Goal: Ask a question

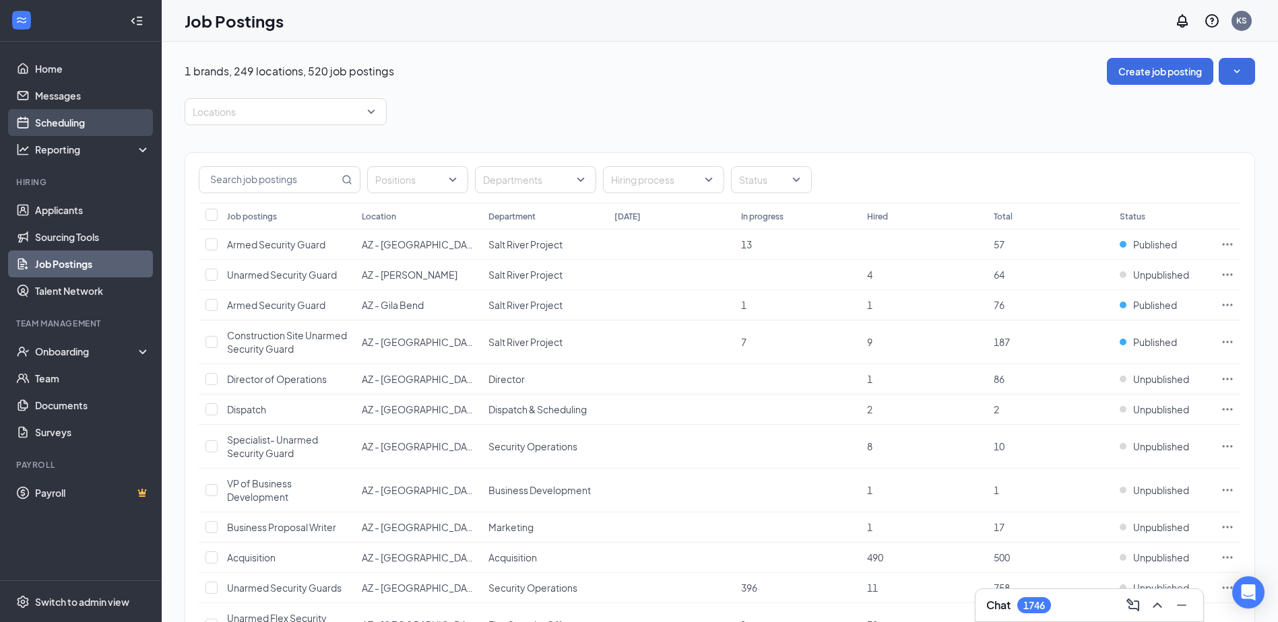
click at [92, 126] on link "Scheduling" at bounding box center [92, 122] width 115 height 27
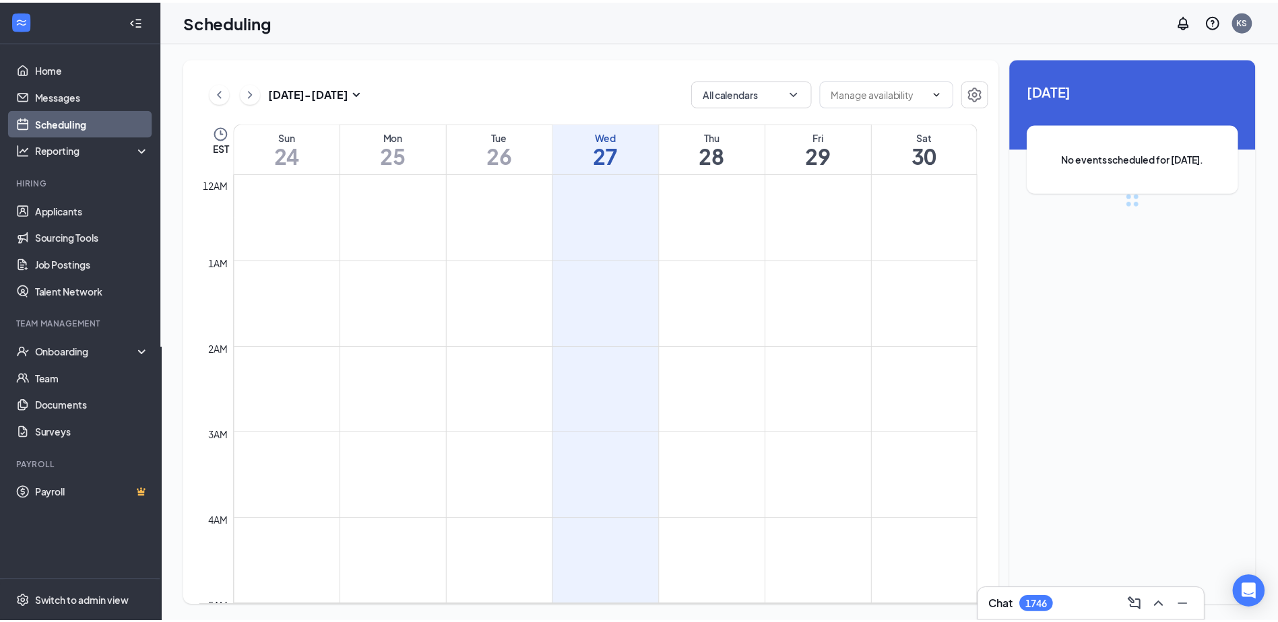
scroll to position [662, 0]
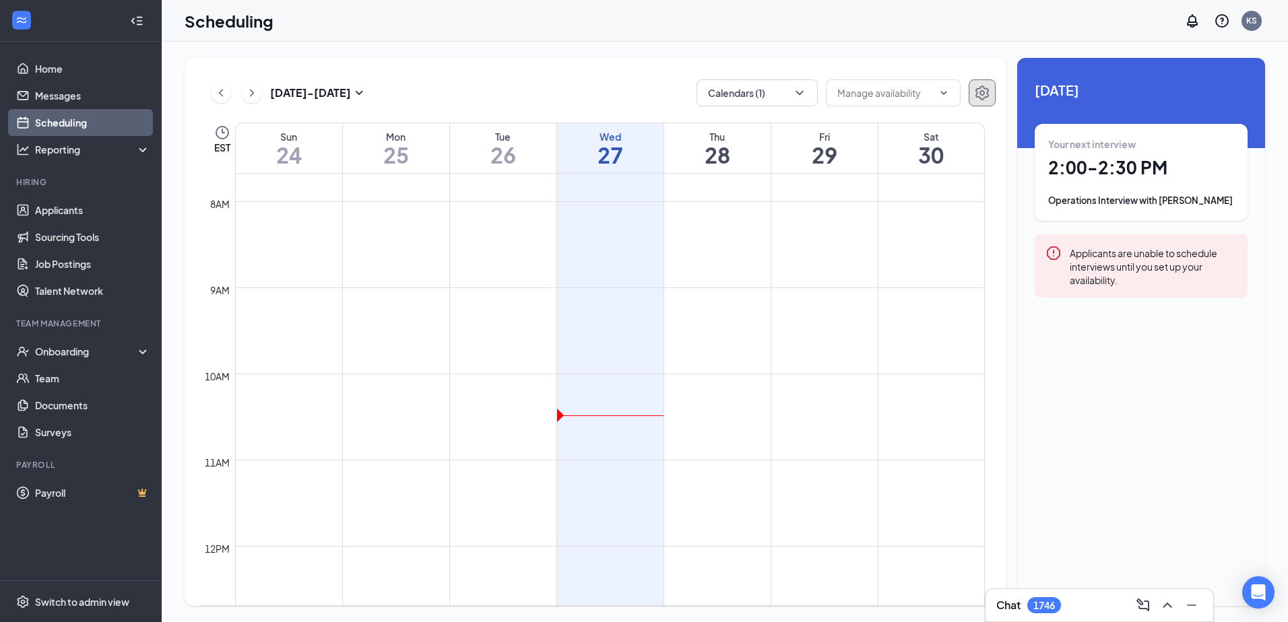
click at [981, 86] on icon "Settings" at bounding box center [982, 93] width 16 height 16
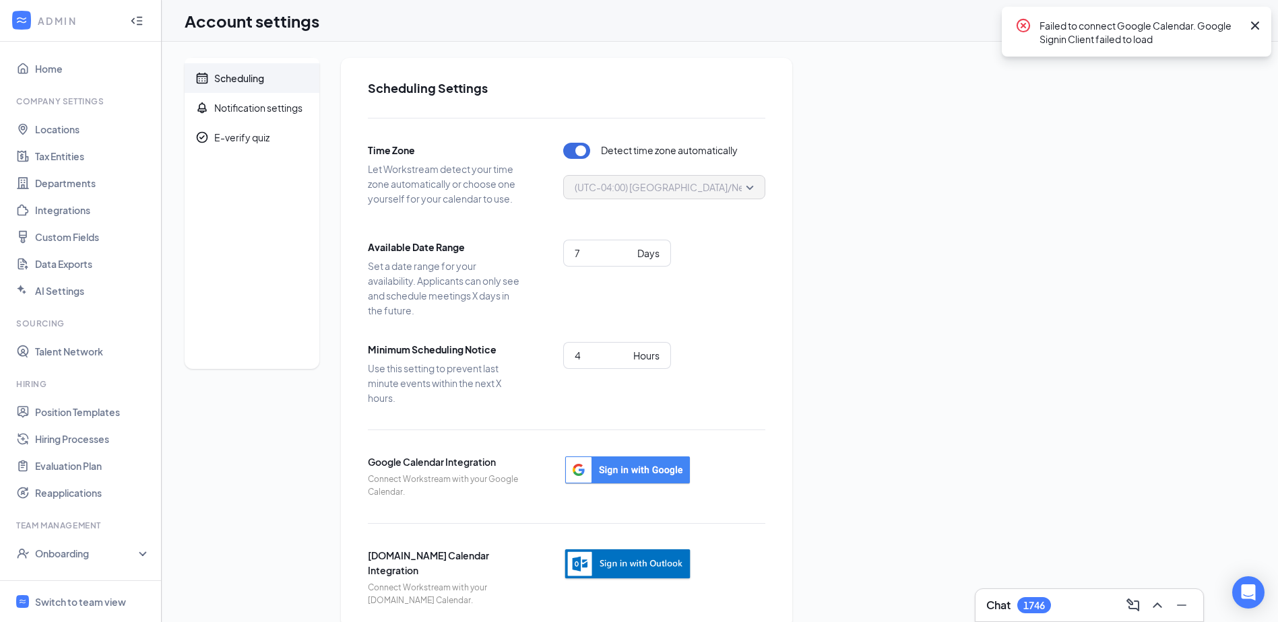
click at [1027, 22] on icon "Cross" at bounding box center [1255, 26] width 16 height 16
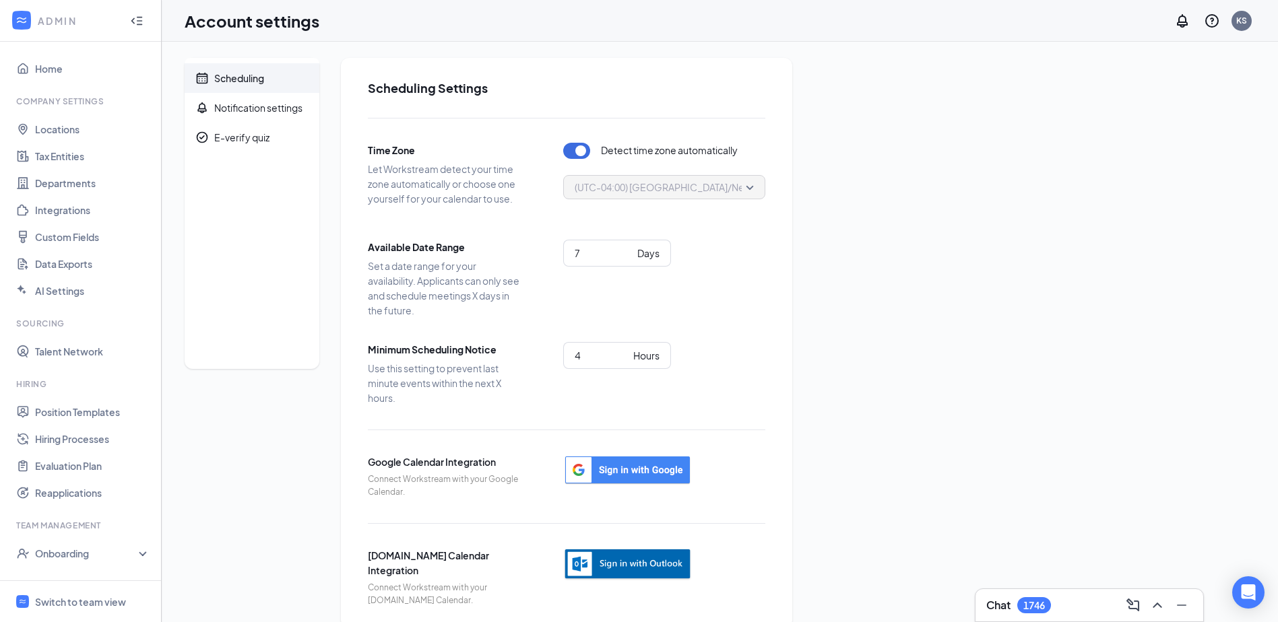
click at [607, 564] on img "button" at bounding box center [627, 564] width 129 height 33
click at [1027, 585] on icon "Open Intercom Messenger" at bounding box center [1249, 593] width 18 height 18
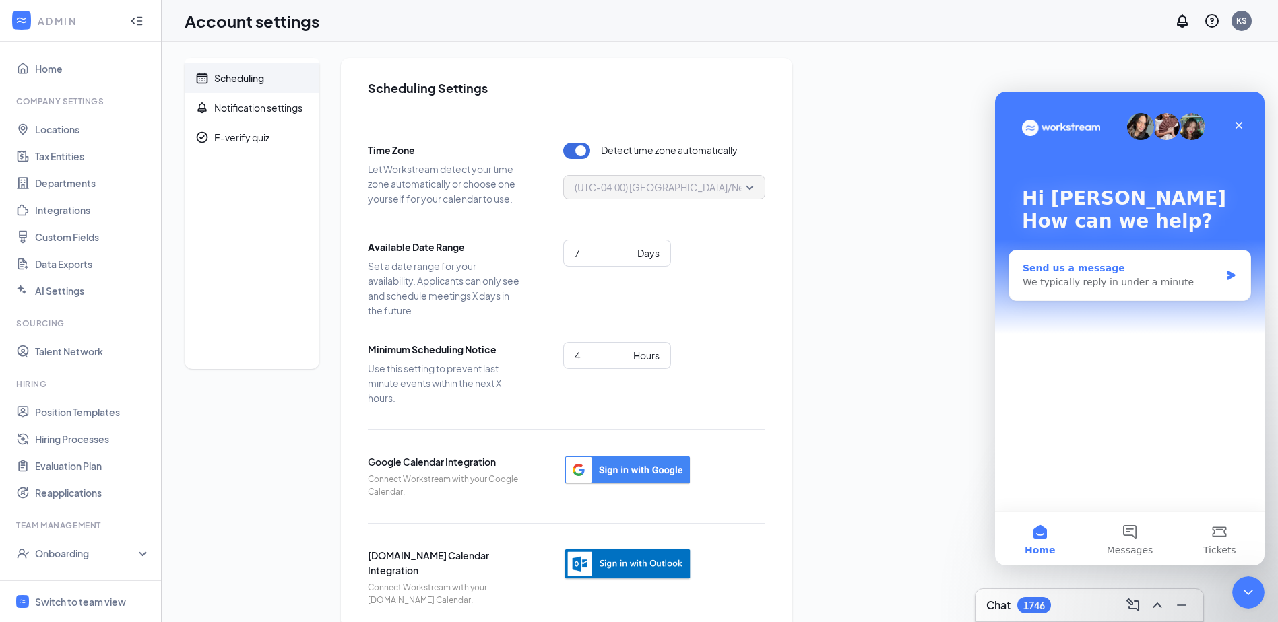
click at [1027, 284] on div "We typically reply in under a minute" at bounding box center [1121, 283] width 197 height 14
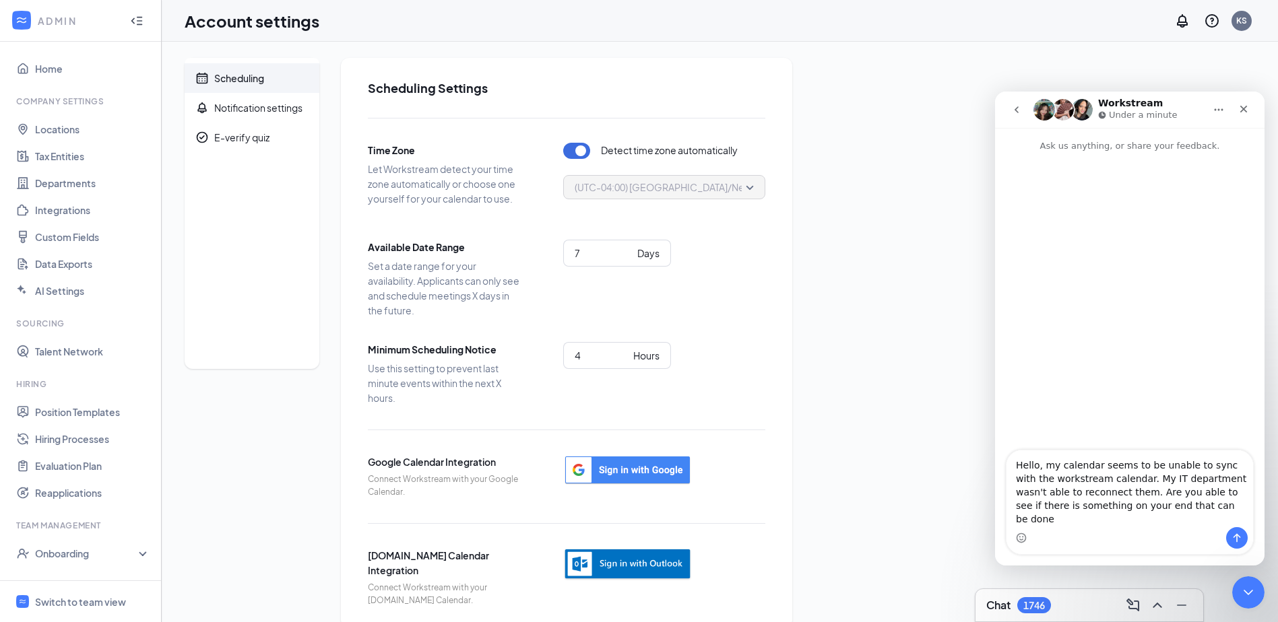
type textarea "Hello, my calendar seems to be unable to sync with the workstream calendar. My …"
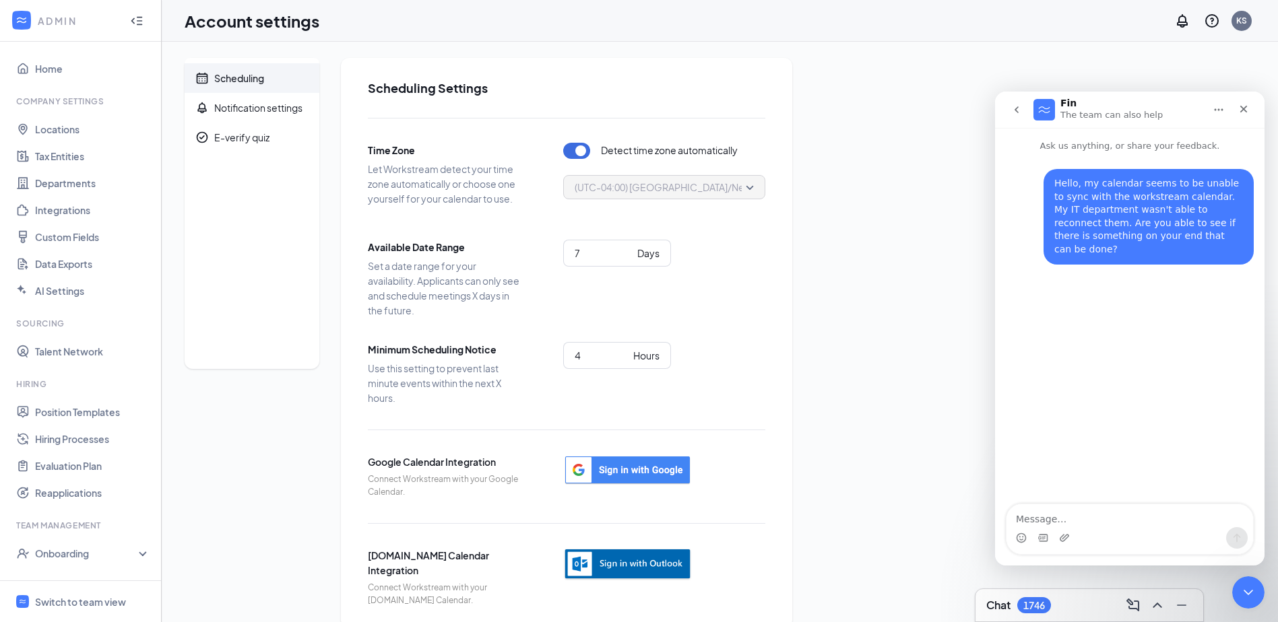
click at [661, 560] on img "button" at bounding box center [627, 564] width 129 height 33
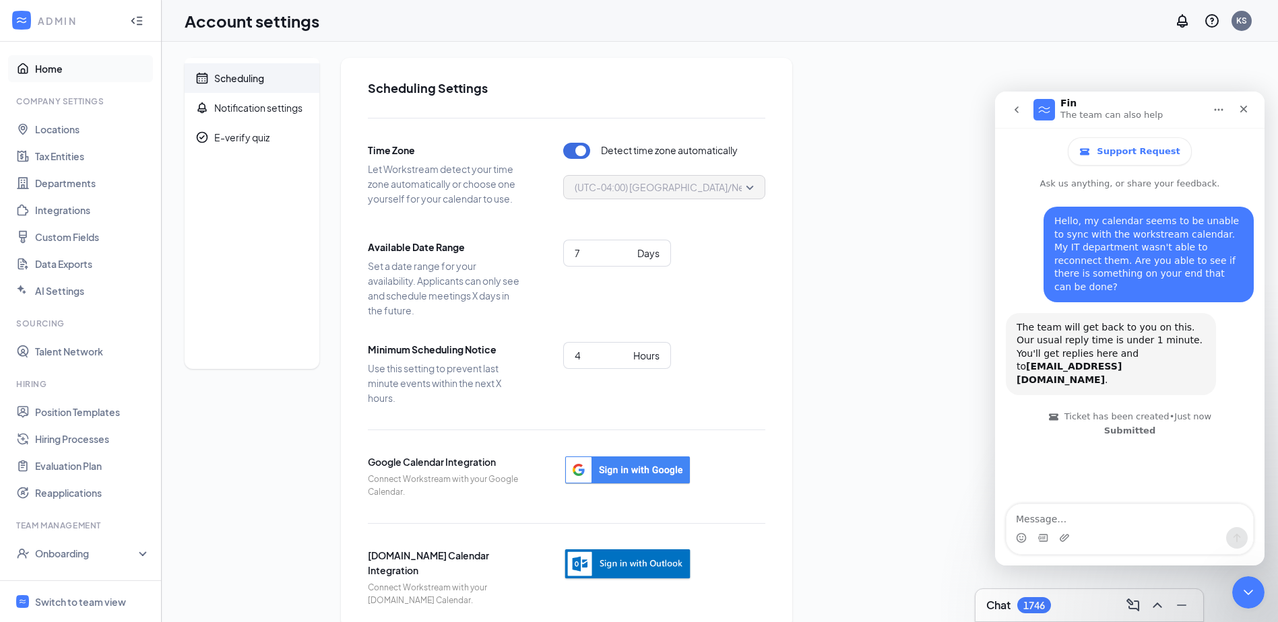
click at [51, 73] on link "Home" at bounding box center [92, 68] width 115 height 27
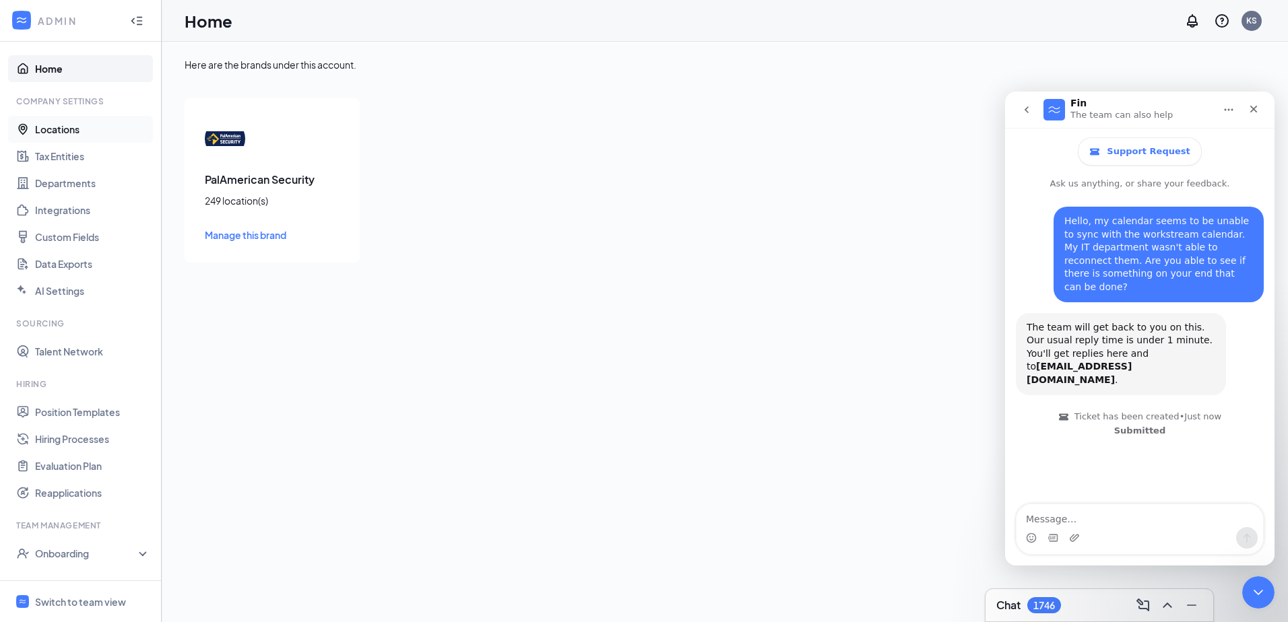
click at [74, 130] on link "Locations" at bounding box center [92, 129] width 115 height 27
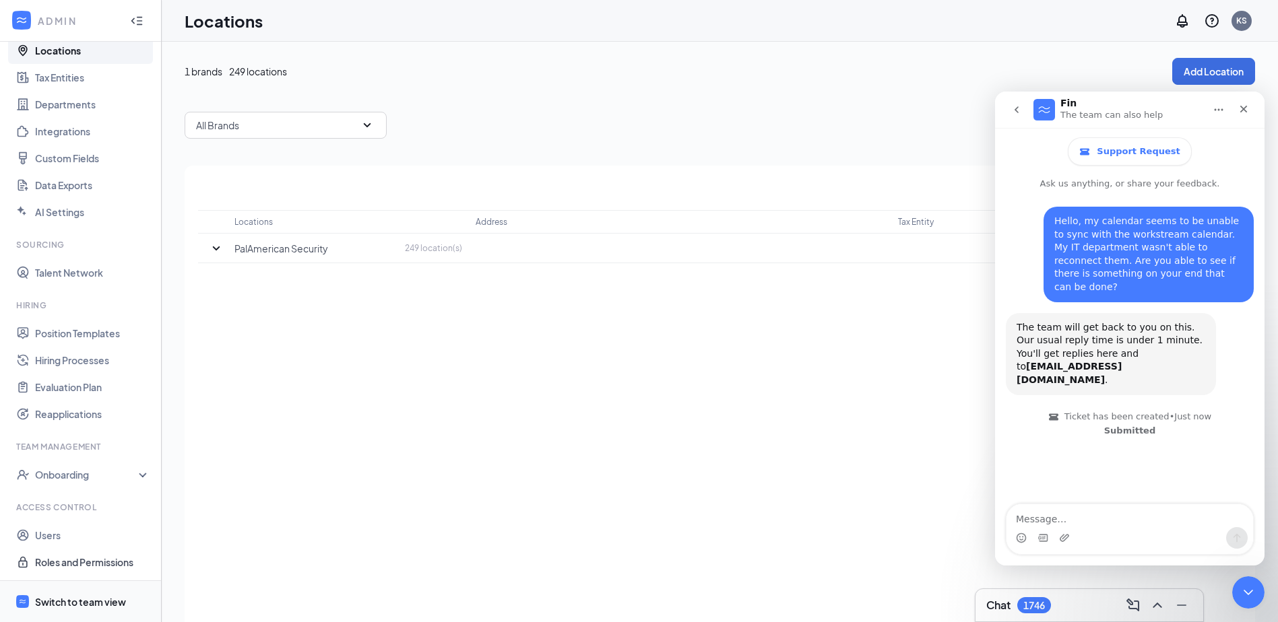
scroll to position [79, 0]
click at [49, 603] on div "Switch to team view" at bounding box center [80, 602] width 91 height 13
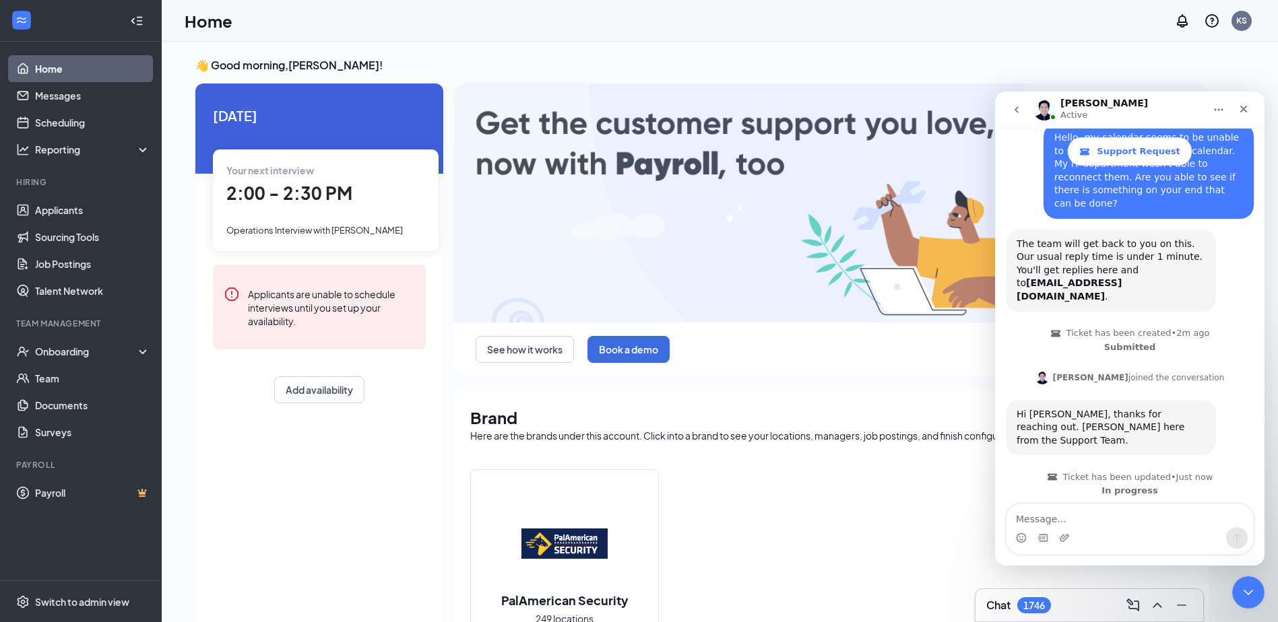
scroll to position [108, 0]
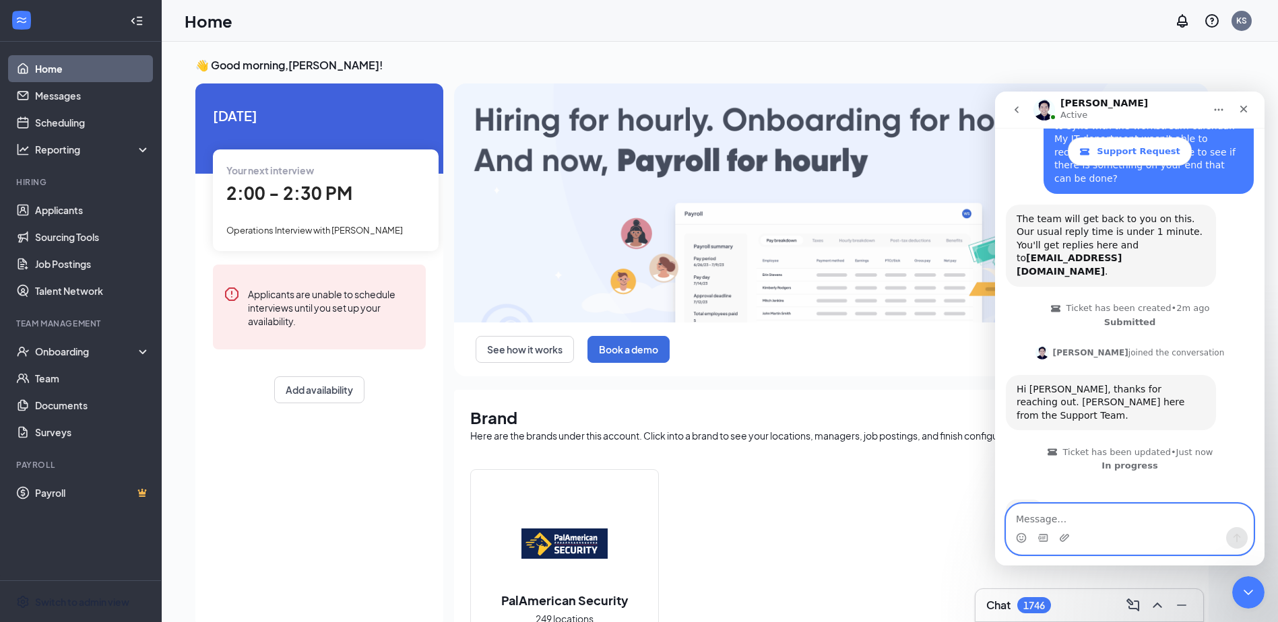
click at [1027, 518] on textarea "Message…" at bounding box center [1129, 516] width 247 height 23
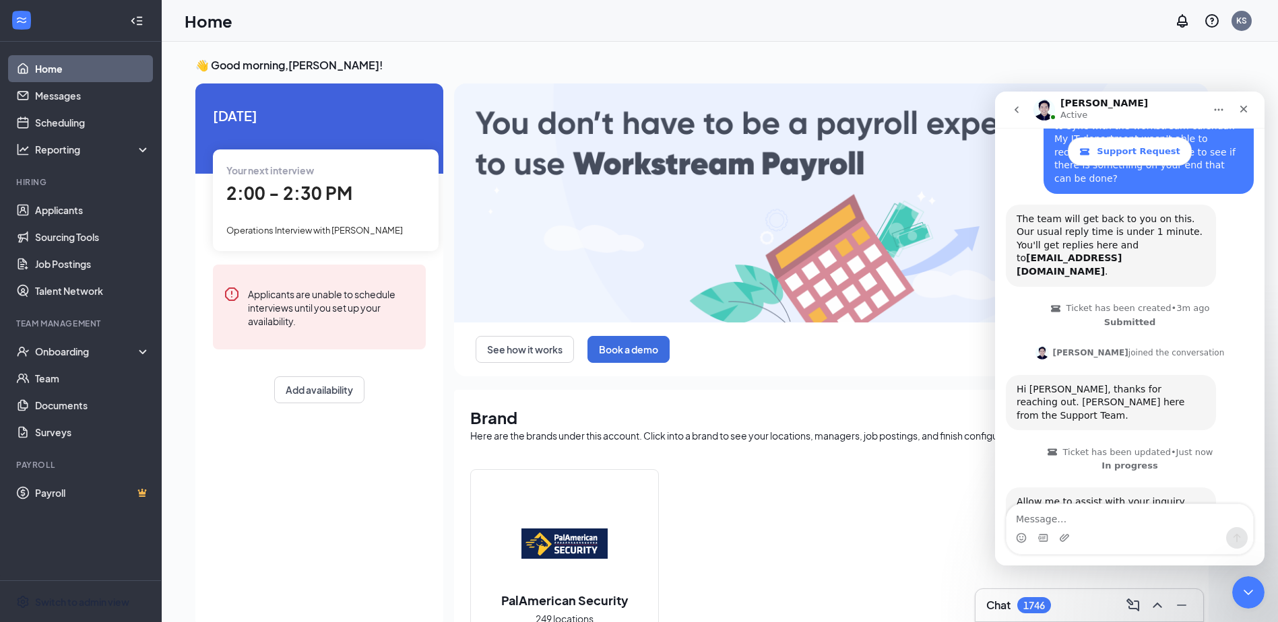
scroll to position [136, 0]
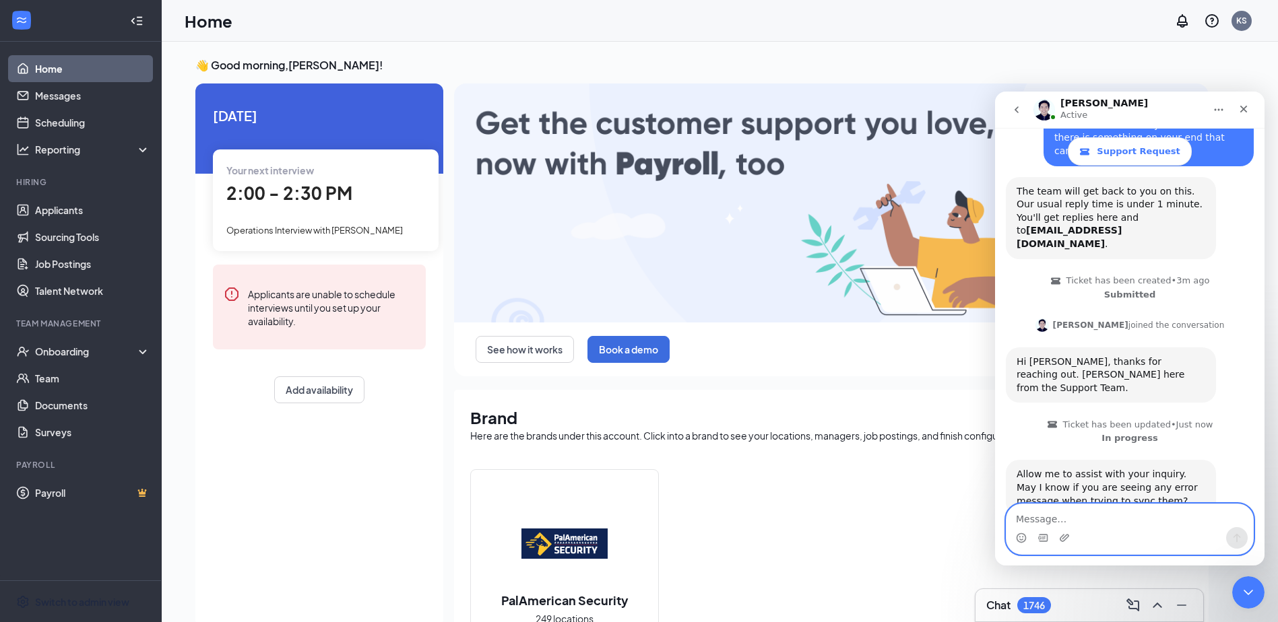
click at [1027, 509] on textarea "Message…" at bounding box center [1129, 516] width 247 height 23
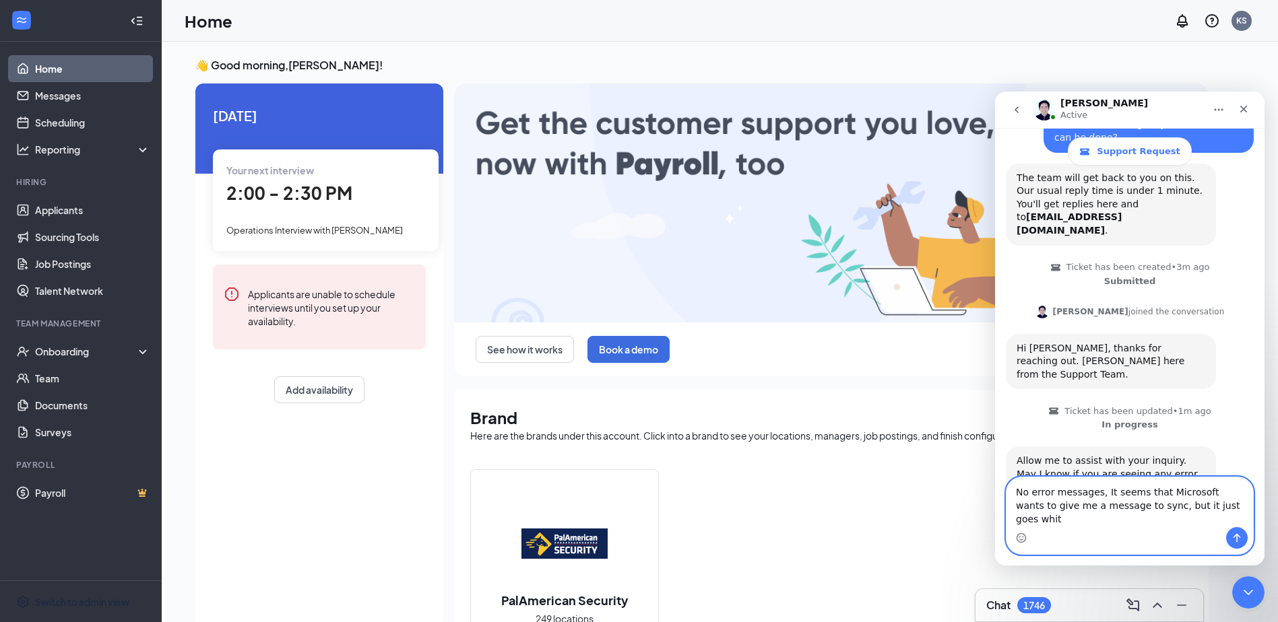
type textarea "No error messages, It seems that Microsoft wants to give me a message to sync, …"
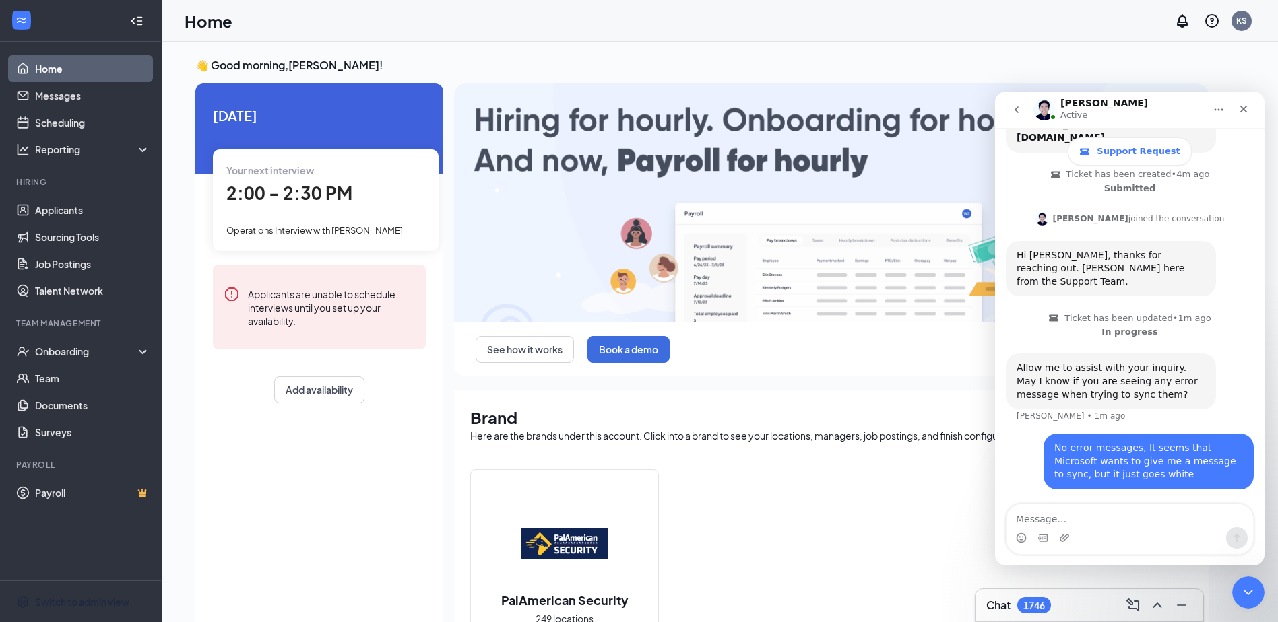
scroll to position [203, 0]
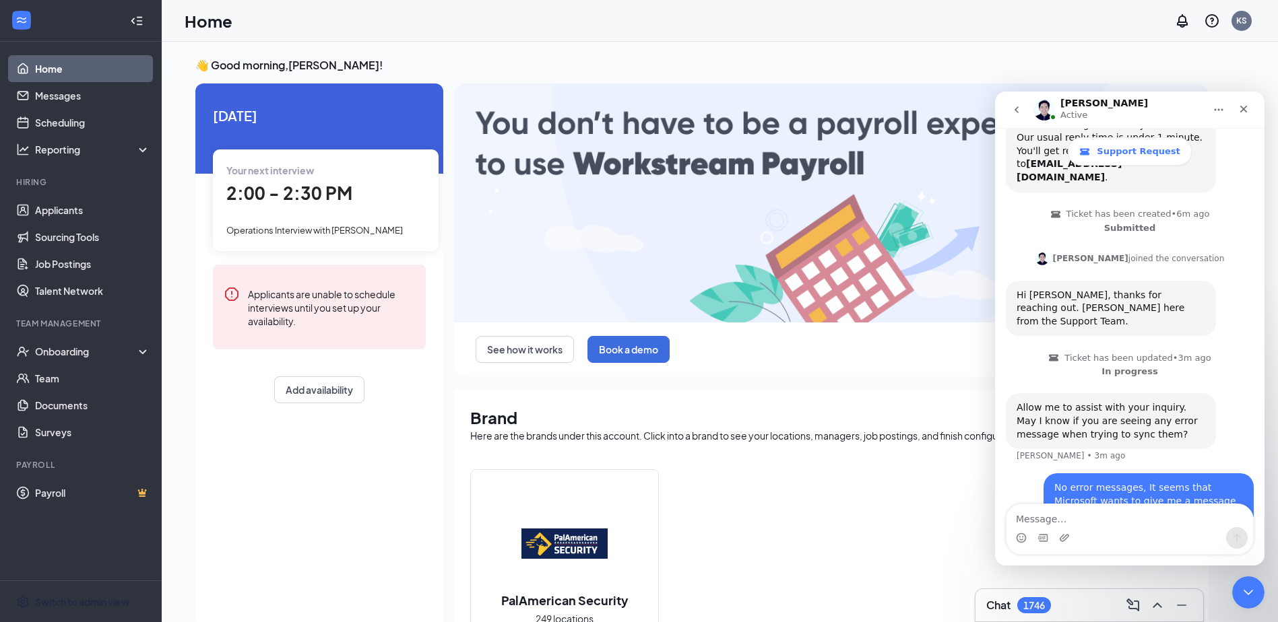
click at [284, 172] on span "Your next interview" at bounding box center [270, 170] width 88 height 12
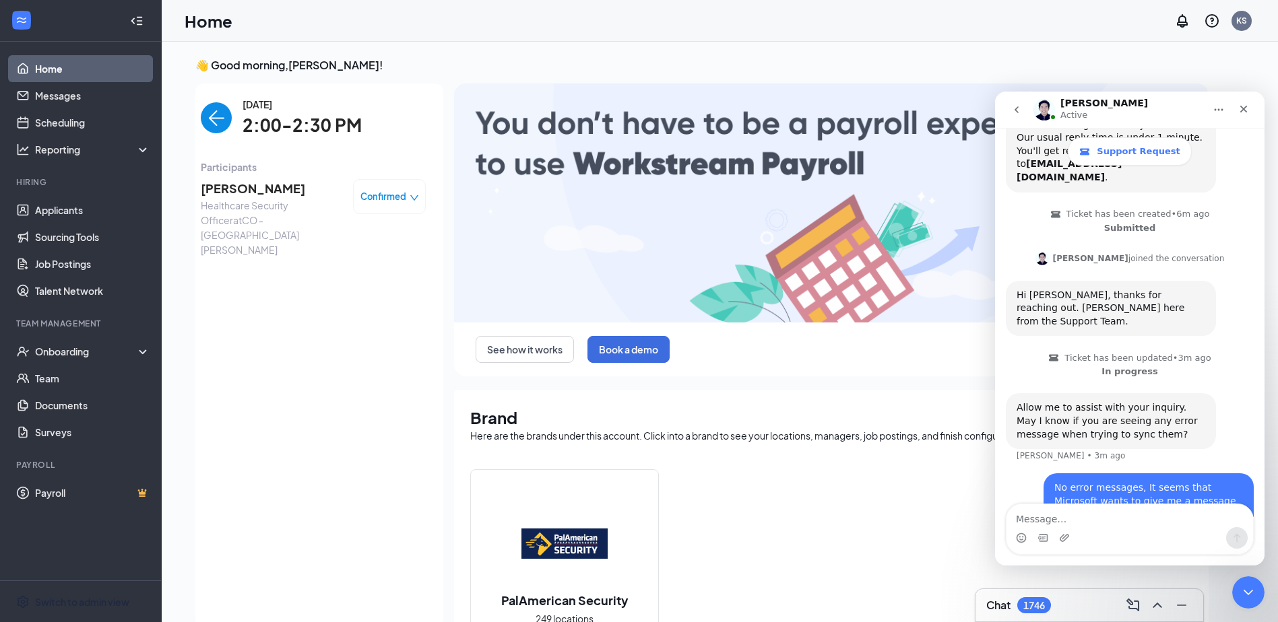
scroll to position [5, 0]
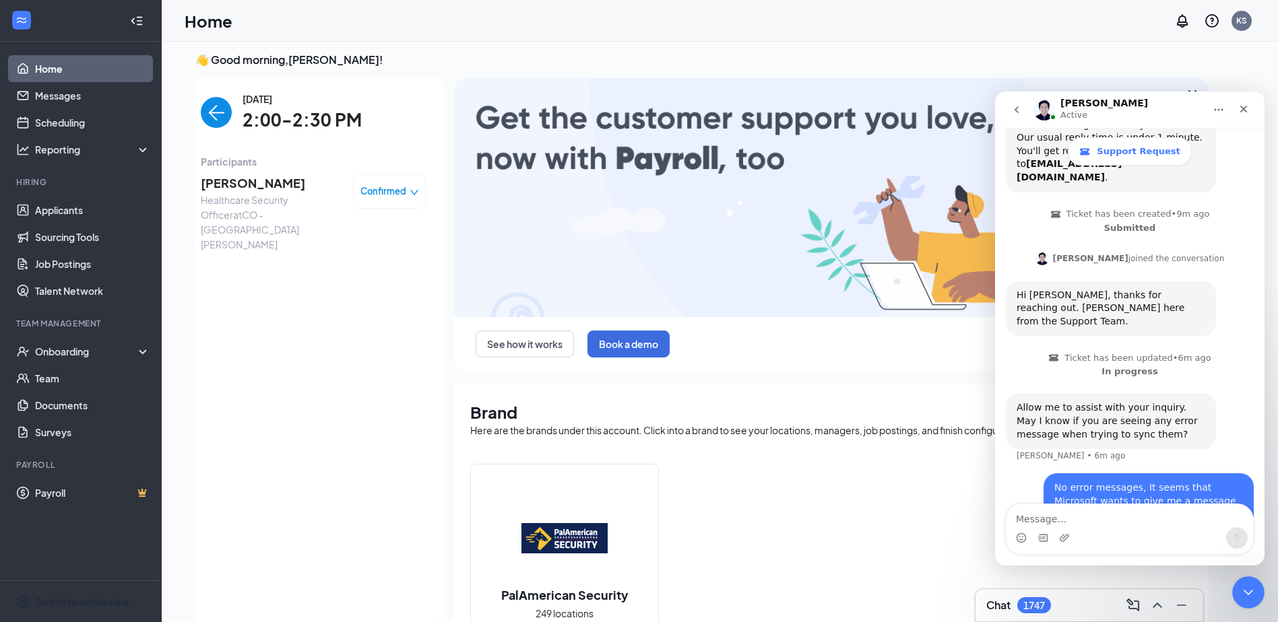
click at [415, 189] on icon "down" at bounding box center [414, 192] width 9 height 9
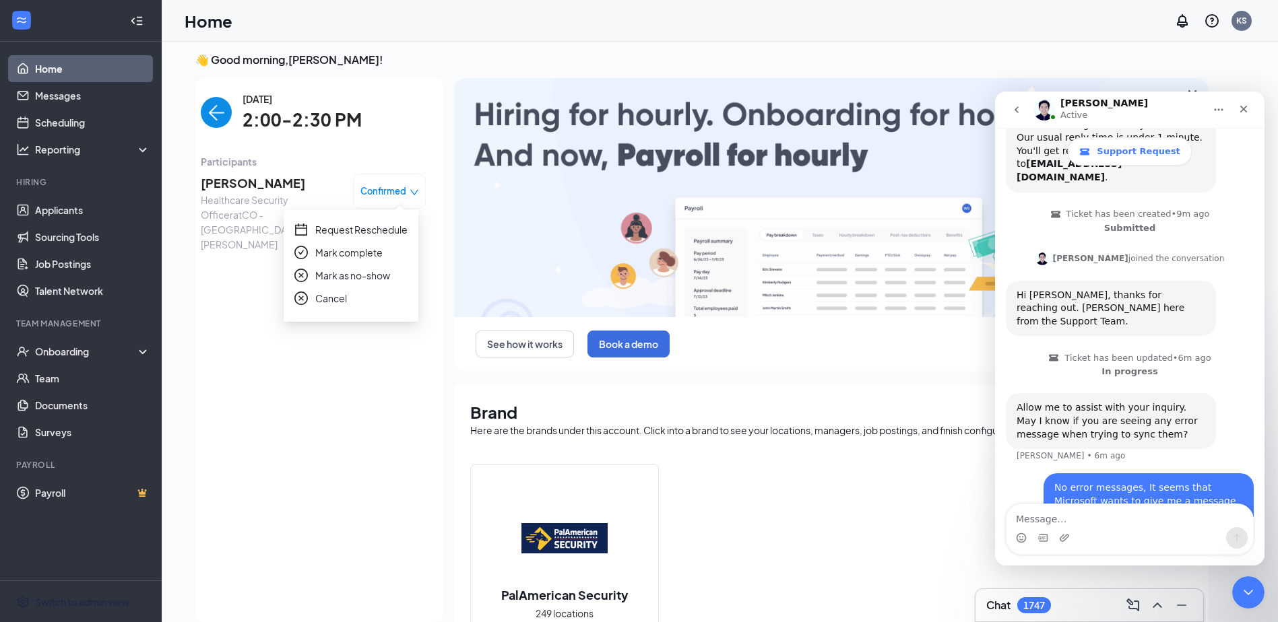
click at [415, 189] on icon "down" at bounding box center [414, 192] width 9 height 9
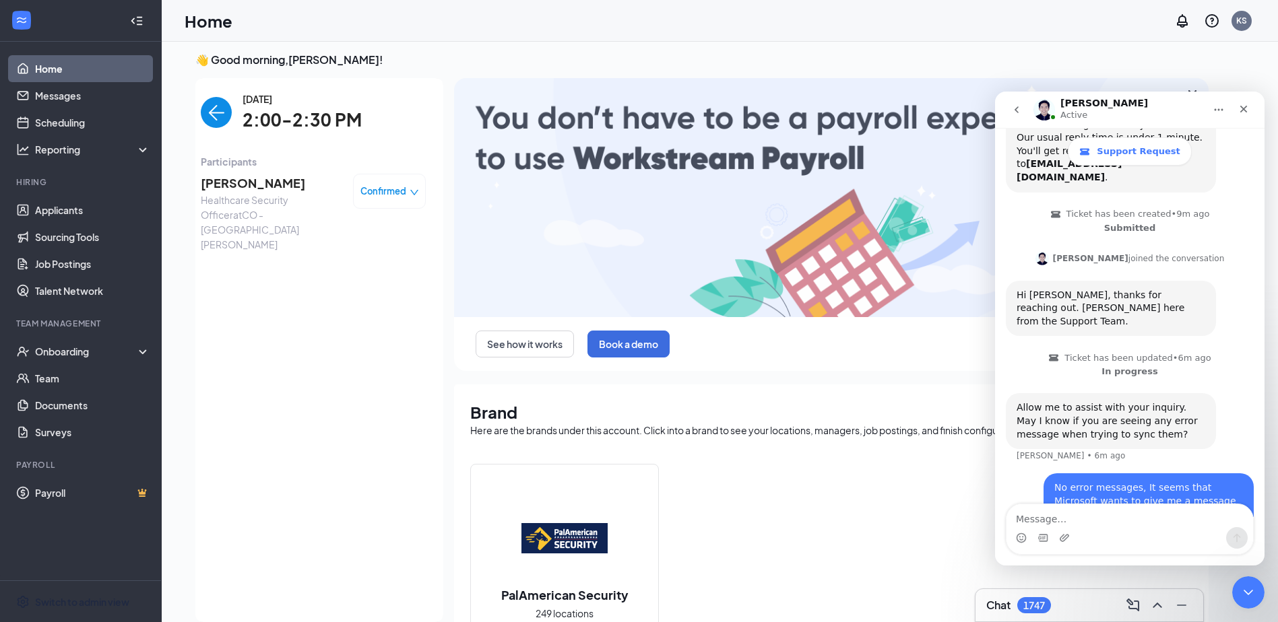
click at [216, 105] on img "back-button" at bounding box center [216, 112] width 31 height 31
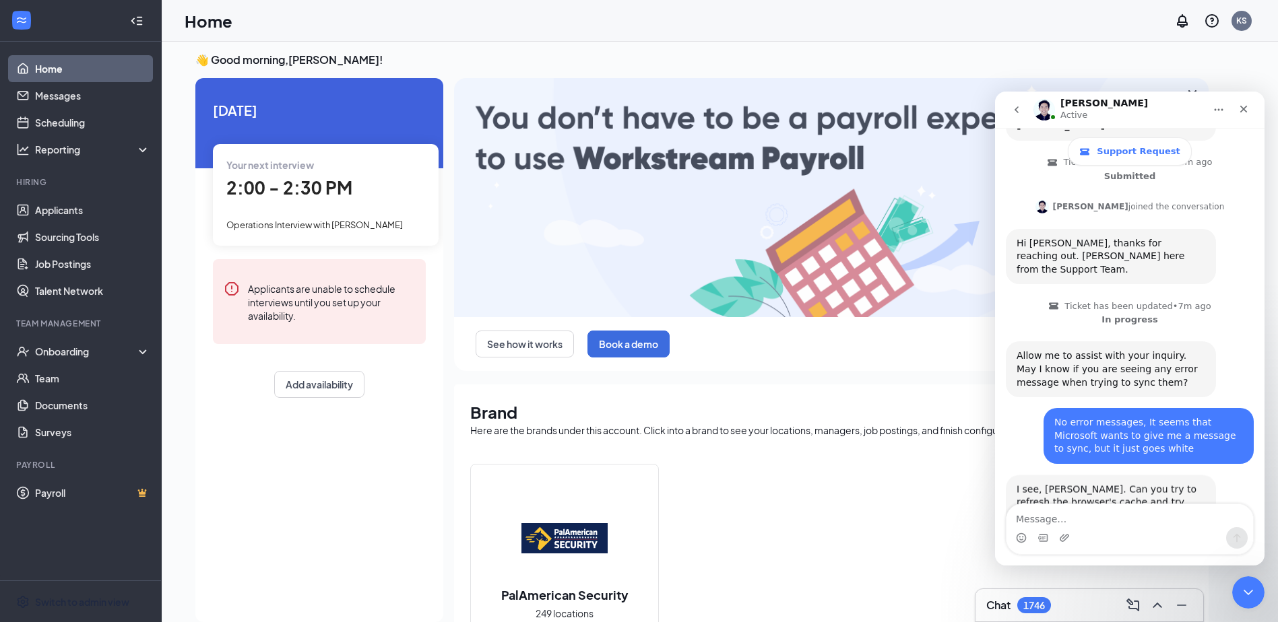
scroll to position [322, 0]
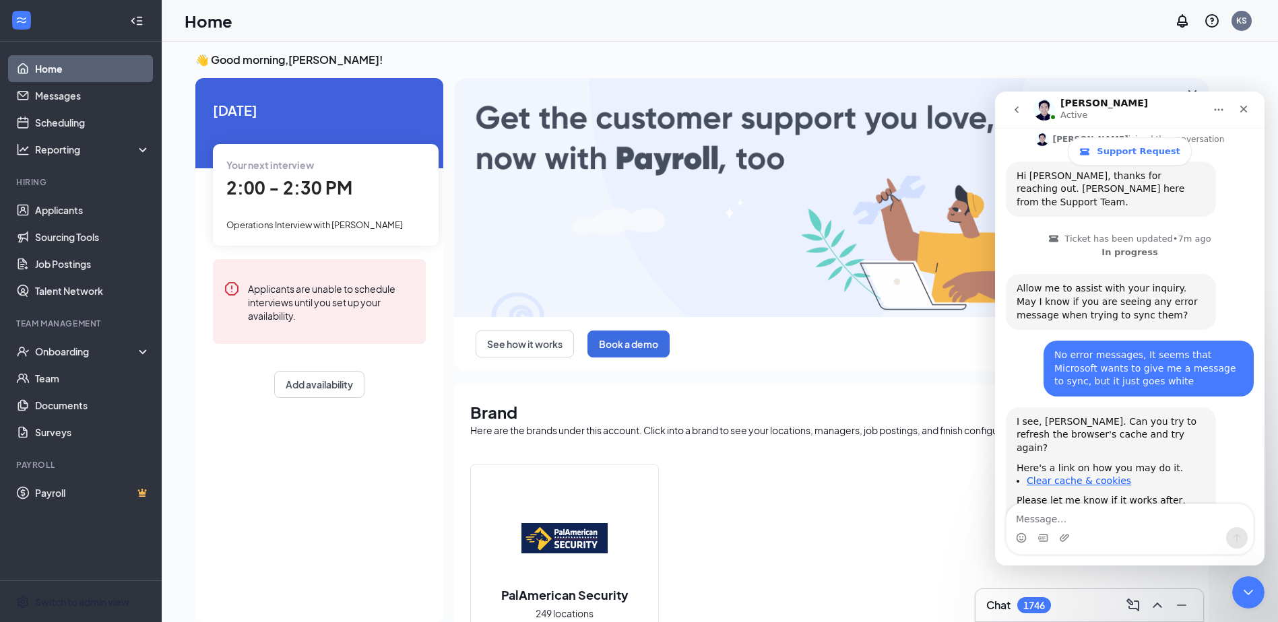
click at [1027, 476] on link "Clear cache & cookies" at bounding box center [1079, 481] width 104 height 11
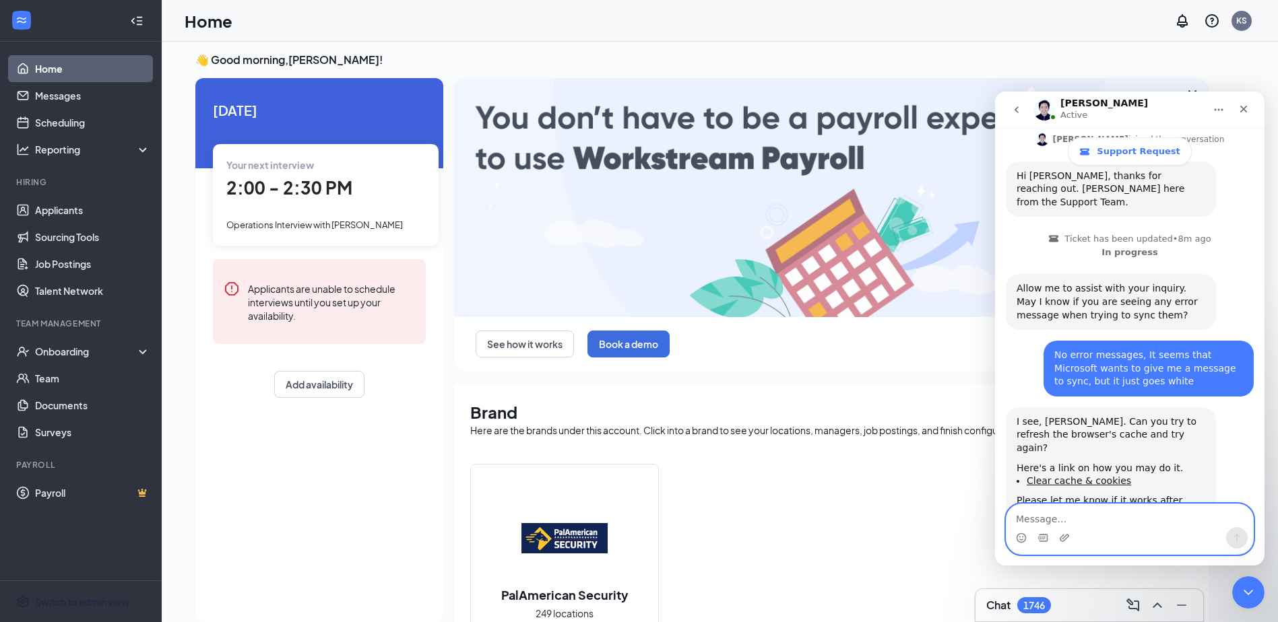
click at [1027, 519] on textarea "Message…" at bounding box center [1129, 516] width 247 height 23
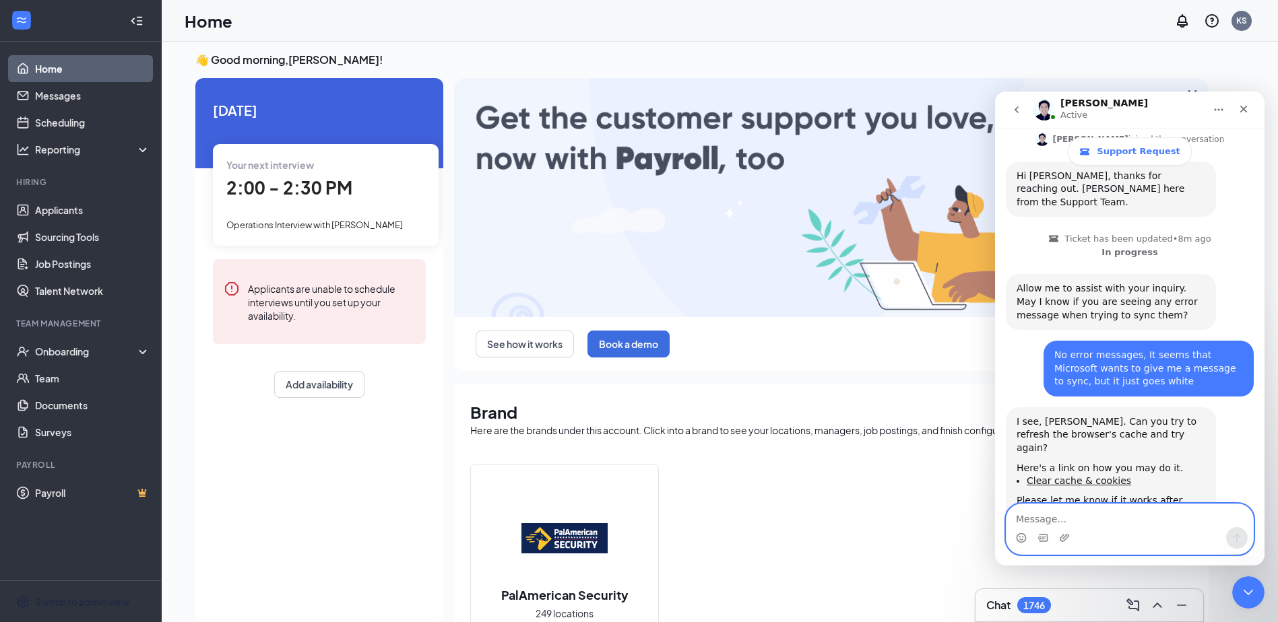
click at [1027, 519] on textarea "Message…" at bounding box center [1129, 516] width 247 height 23
type textarea "Ok. Thank you."
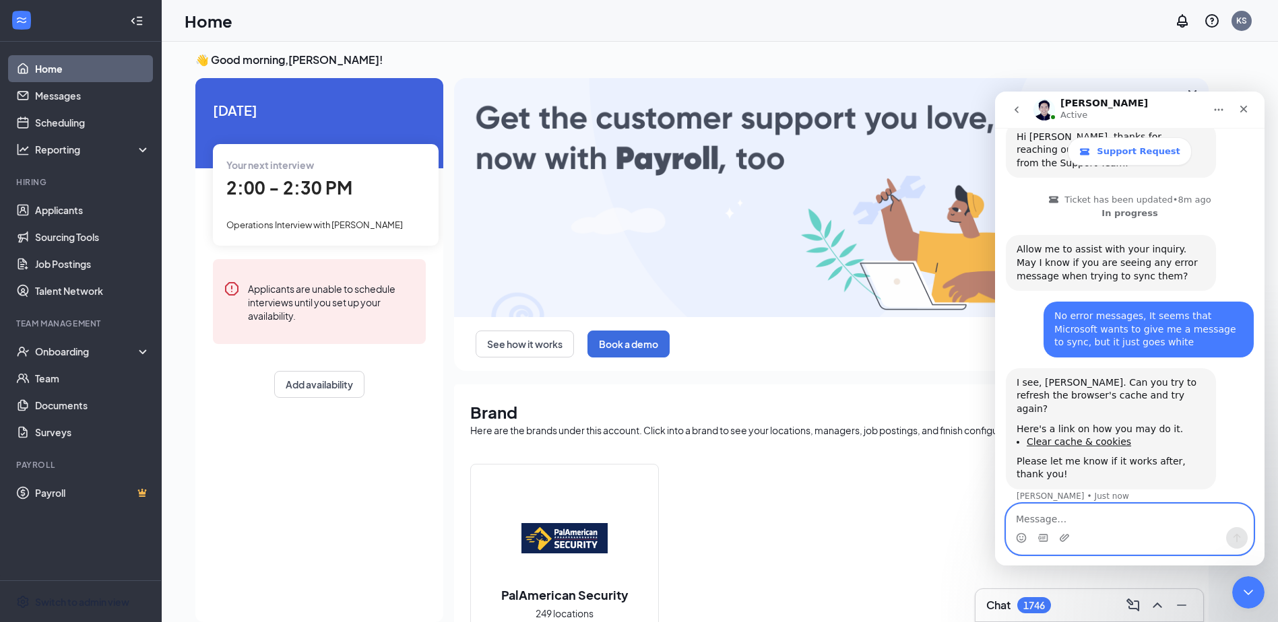
scroll to position [362, 0]
